Goal: Task Accomplishment & Management: Manage account settings

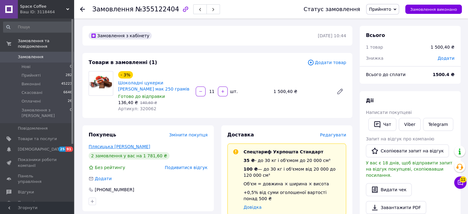
click at [103, 146] on link "Плясицька [PERSON_NAME]" at bounding box center [120, 146] width 62 height 5
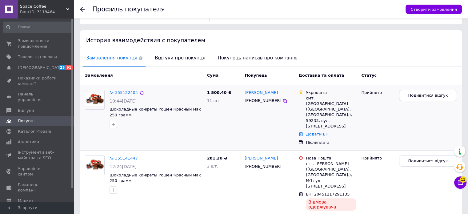
scroll to position [124, 0]
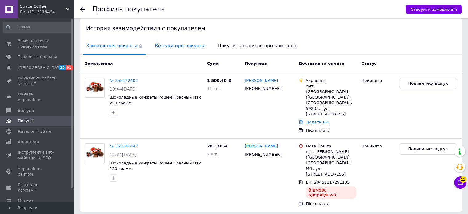
click at [161, 50] on span "Відгуки про покупця" at bounding box center [180, 46] width 57 height 16
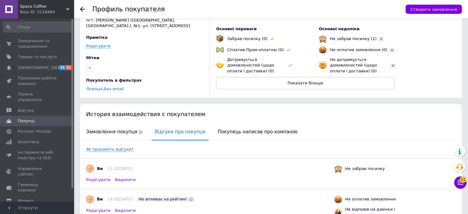
scroll to position [0, 0]
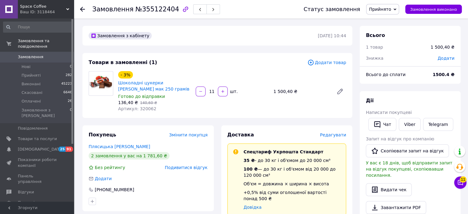
click at [391, 10] on span "Прийнято" at bounding box center [380, 9] width 22 height 5
click at [392, 30] on li "Скасовано" at bounding box center [383, 30] width 32 height 9
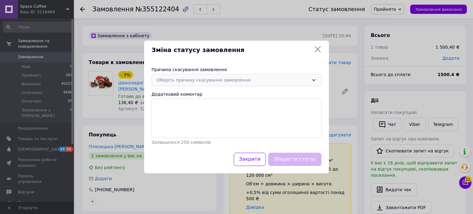
click at [202, 82] on div "Оберіть причину скасування замовлення" at bounding box center [233, 80] width 152 height 7
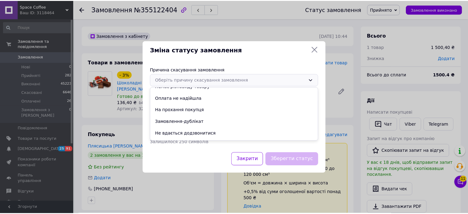
scroll to position [29, 0]
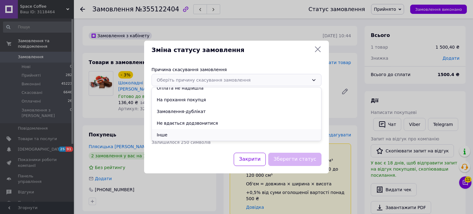
click at [185, 132] on li "Інше" at bounding box center [236, 135] width 169 height 12
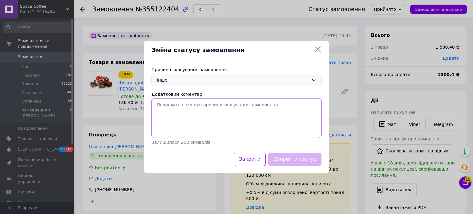
click at [175, 109] on textarea "Додатковий коментар" at bounding box center [236, 117] width 170 height 39
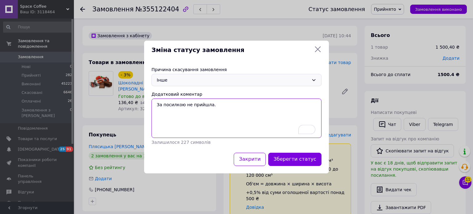
type textarea "За посилкою не прийшла."
click at [293, 156] on button "Зберегти статус" at bounding box center [294, 159] width 53 height 13
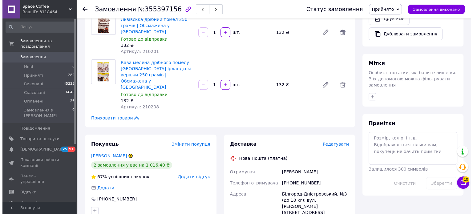
scroll to position [215, 0]
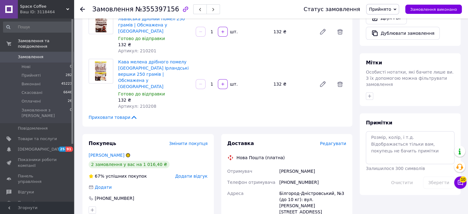
click at [190, 174] on span "Додати відгук" at bounding box center [191, 176] width 32 height 5
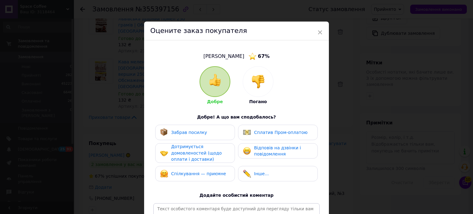
click at [265, 82] on div at bounding box center [258, 81] width 30 height 30
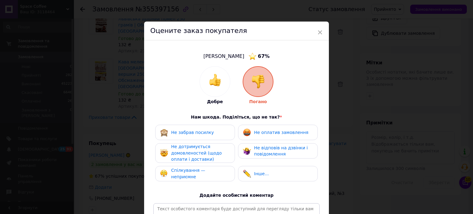
click at [267, 134] on span "Не оплатив замовлення" at bounding box center [281, 132] width 54 height 5
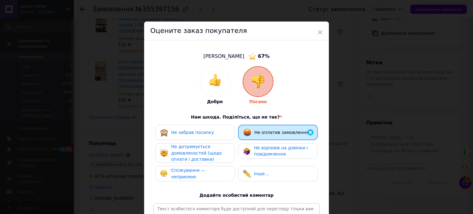
click at [266, 150] on div "Не відповів на дзвінки і повідомлення" at bounding box center [283, 151] width 58 height 13
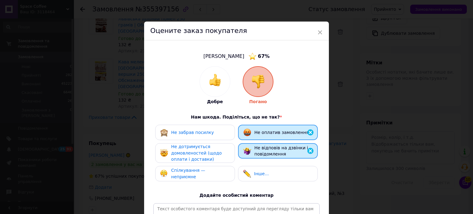
click at [215, 151] on div "Не дотримується домовленостей (щодо оплати і доставки)" at bounding box center [200, 152] width 58 height 19
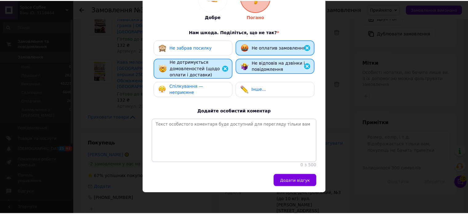
scroll to position [91, 0]
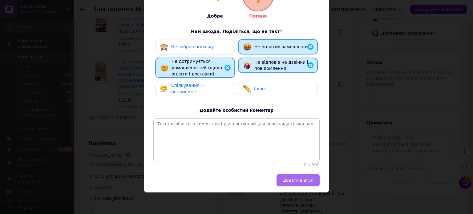
click at [292, 177] on button "Додати відгук" at bounding box center [297, 180] width 43 height 12
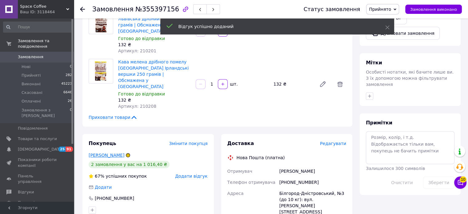
click at [114, 153] on link "Борисенко Виктория" at bounding box center [107, 155] width 36 height 5
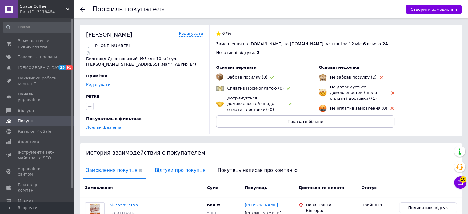
click at [171, 170] on span "Відгуки про покупця" at bounding box center [180, 170] width 57 height 16
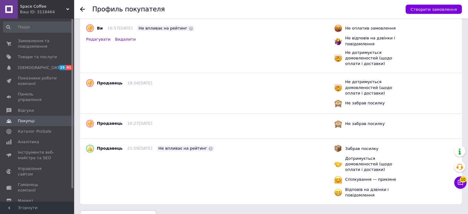
scroll to position [185, 0]
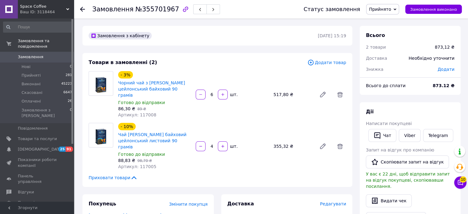
click at [383, 11] on span "Прийнято" at bounding box center [380, 9] width 22 height 5
click at [386, 30] on li "Скасовано" at bounding box center [383, 30] width 32 height 9
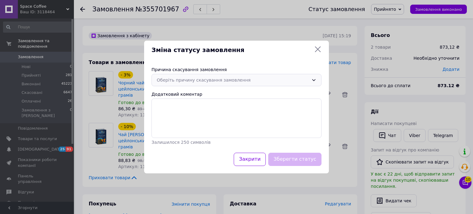
click at [179, 78] on div "Оберіть причину скасування замовлення" at bounding box center [233, 80] width 152 height 7
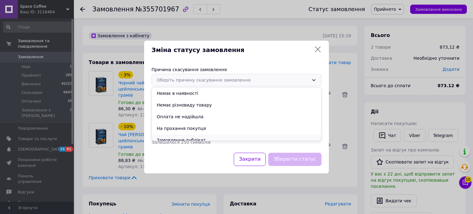
click at [194, 140] on li "Замовлення-дублікат" at bounding box center [236, 140] width 169 height 12
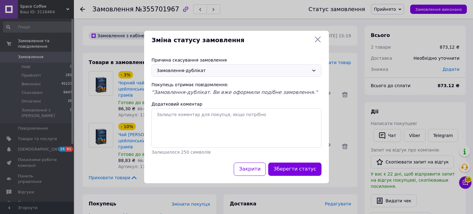
click at [308, 175] on button "Зберегти статус" at bounding box center [294, 168] width 53 height 13
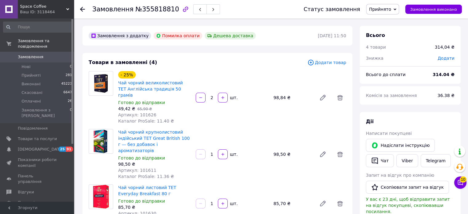
click at [384, 10] on span "Прийнято" at bounding box center [380, 9] width 22 height 5
click at [389, 30] on li "Скасовано" at bounding box center [383, 30] width 32 height 9
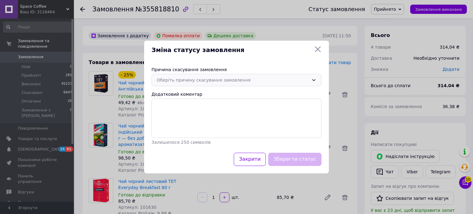
click at [226, 79] on div "Оберіть причину скасування замовлення" at bounding box center [233, 80] width 152 height 7
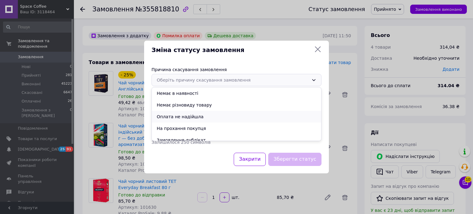
click at [186, 120] on li "Оплата не надійшла" at bounding box center [236, 117] width 169 height 12
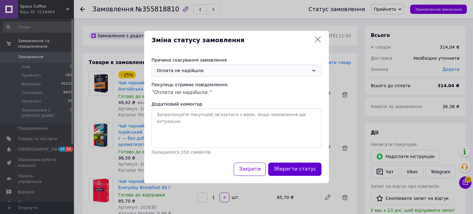
click at [293, 167] on button "Зберегти статус" at bounding box center [294, 168] width 53 height 13
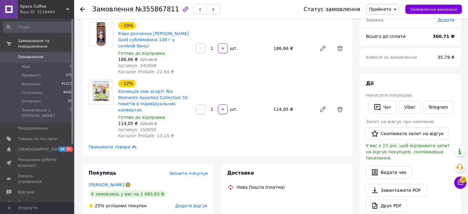
scroll to position [123, 0]
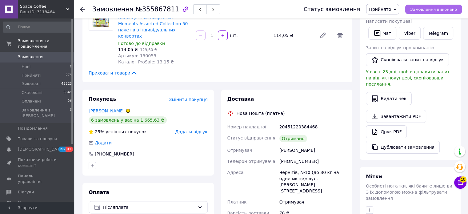
click at [422, 10] on span "Замовлення виконано" at bounding box center [433, 9] width 47 height 5
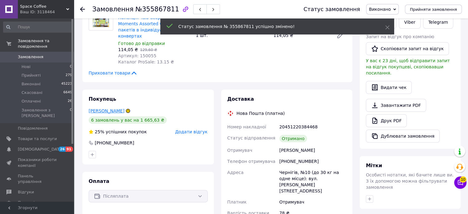
click at [116, 108] on link "Трифоненко Любов" at bounding box center [107, 110] width 36 height 5
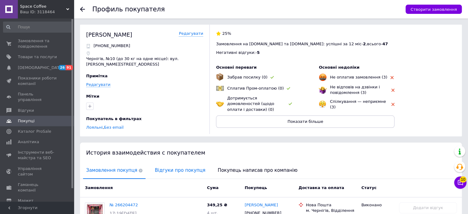
click at [172, 164] on span "Відгуки про покупця" at bounding box center [180, 170] width 57 height 16
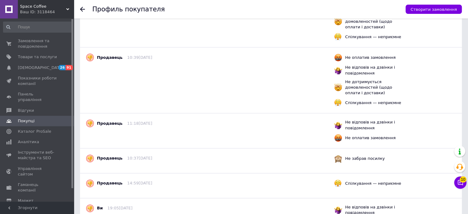
scroll to position [337, 0]
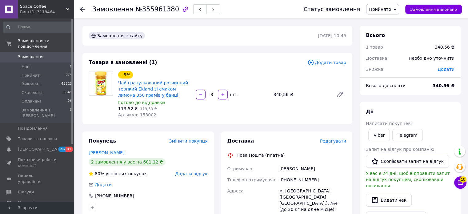
click at [389, 8] on span "Прийнято" at bounding box center [380, 9] width 22 height 5
click at [395, 30] on li "Скасовано" at bounding box center [383, 30] width 32 height 9
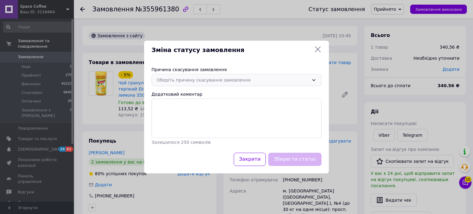
click at [220, 78] on div "Оберіть причину скасування замовлення" at bounding box center [233, 80] width 152 height 7
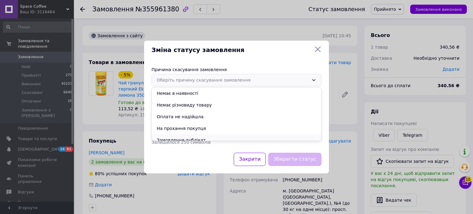
click at [194, 136] on li "Замовлення-дублікат" at bounding box center [236, 140] width 169 height 12
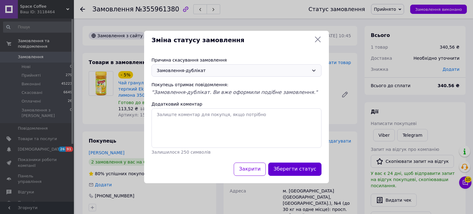
click at [304, 170] on button "Зберегти статус" at bounding box center [294, 168] width 53 height 13
